Goal: Find specific page/section: Find specific page/section

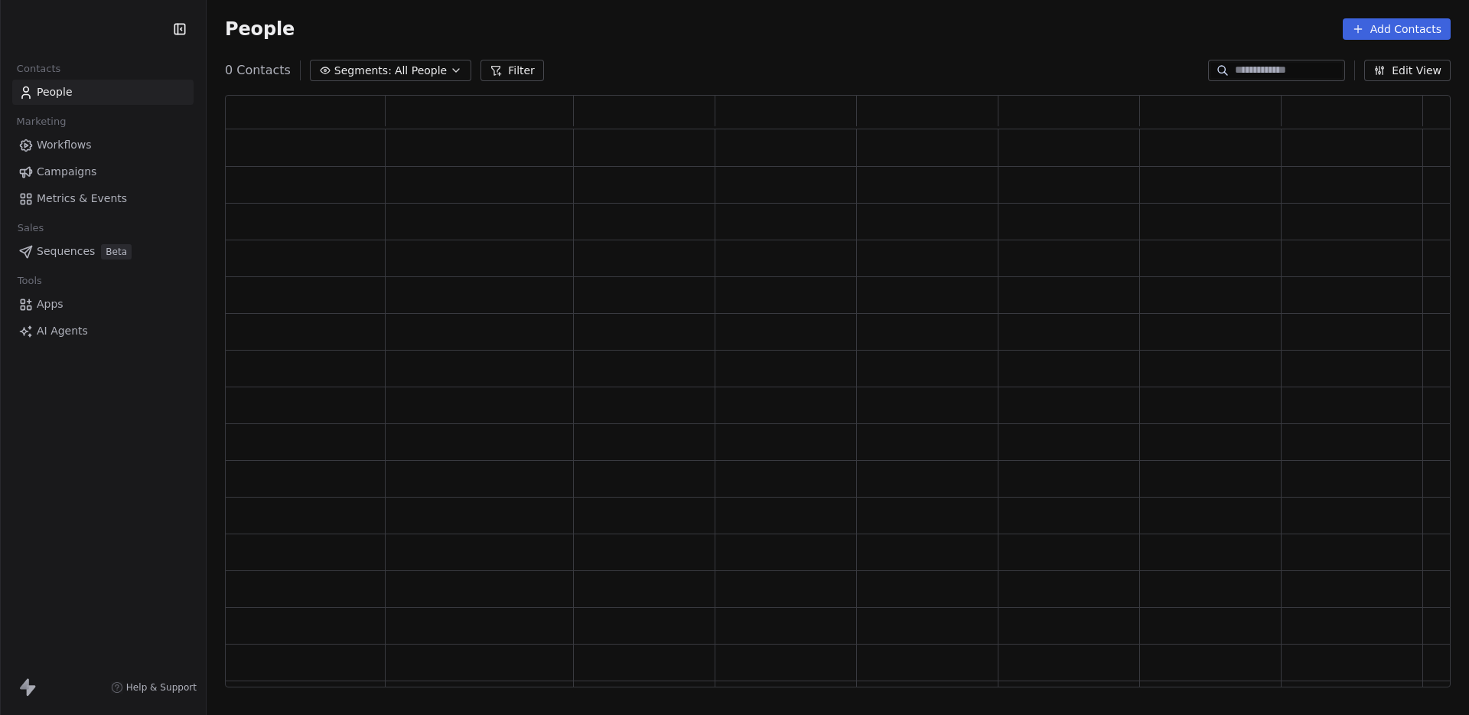
scroll to position [592, 1226]
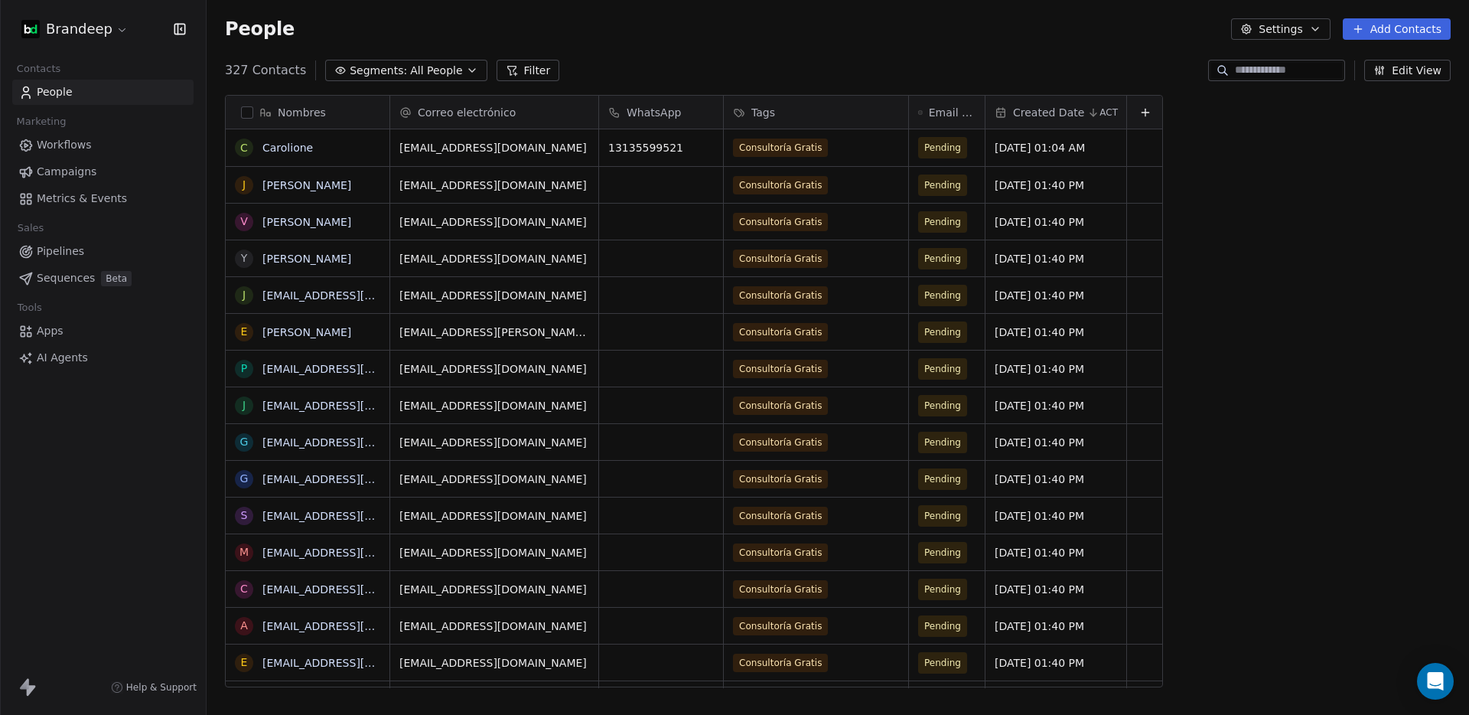
scroll to position [629, 1263]
click at [90, 31] on html "Brandeep Contacts People Marketing Workflows Campaigns Metrics & Events Sales P…" at bounding box center [734, 357] width 1469 height 715
